Goal: Task Accomplishment & Management: Complete application form

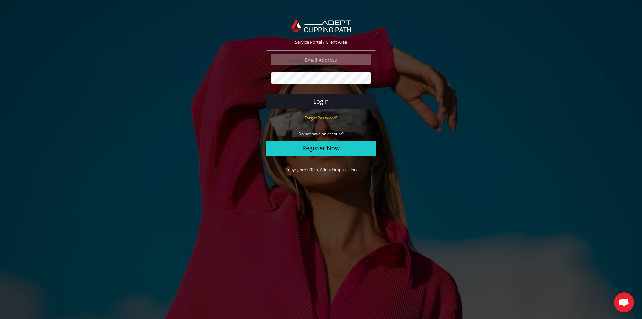
type input "angelo@eurotapis.be"
click at [294, 99] on button "Login" at bounding box center [321, 101] width 110 height 15
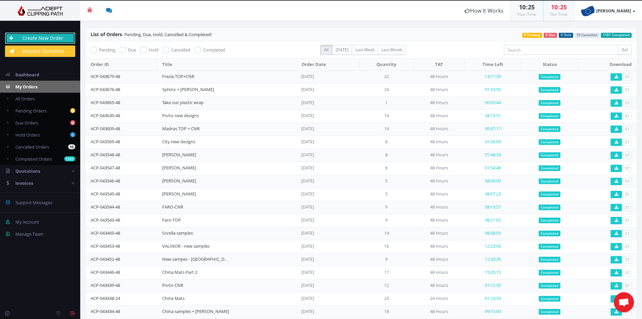
click at [39, 42] on link "Create New Order" at bounding box center [40, 37] width 70 height 11
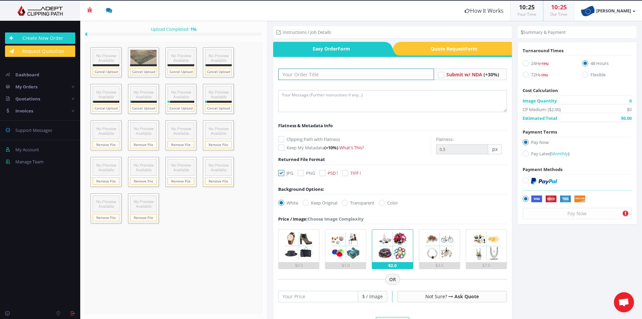
click at [292, 73] on input "text" at bounding box center [356, 74] width 156 height 11
